Goal: Check status

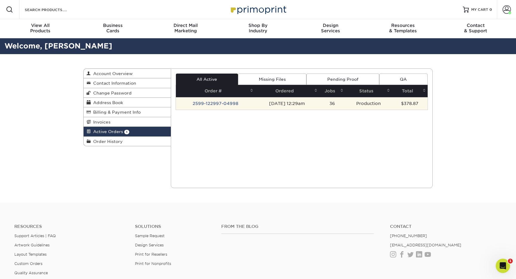
click at [217, 104] on td "2599-122997-04998" at bounding box center [215, 103] width 79 height 13
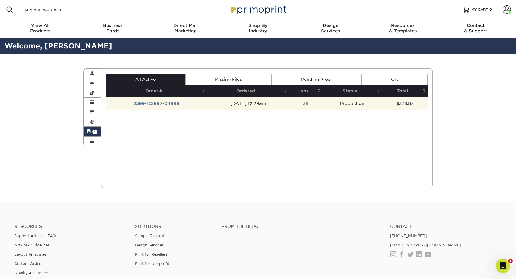
click at [171, 103] on td "2599-122997-04998" at bounding box center [156, 103] width 101 height 13
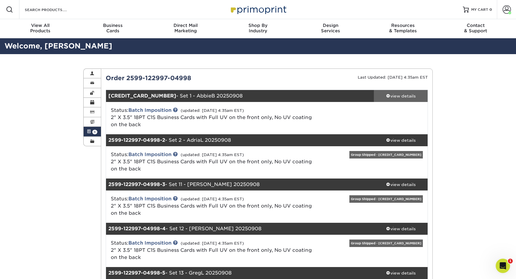
click at [396, 96] on div "view details" at bounding box center [401, 96] width 54 height 6
